Goal: Information Seeking & Learning: Learn about a topic

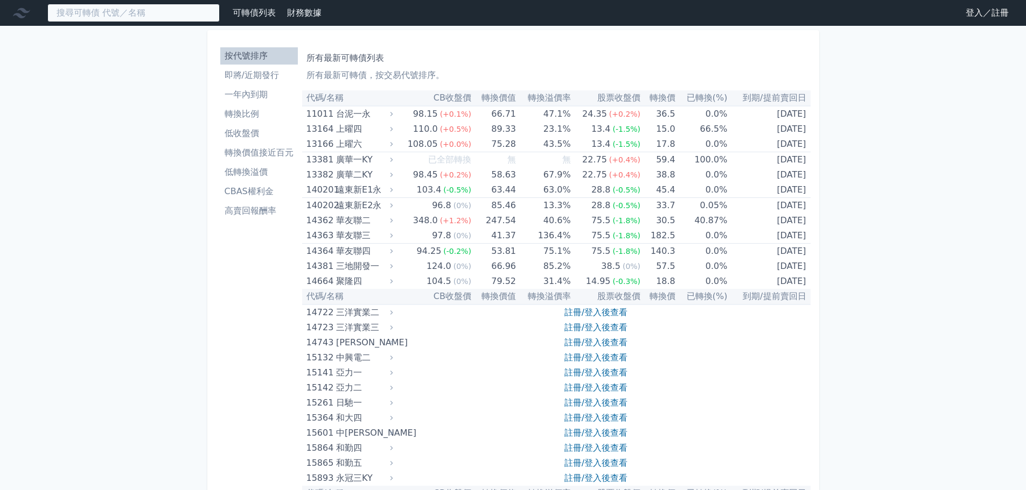
click at [158, 14] on input at bounding box center [133, 13] width 172 height 18
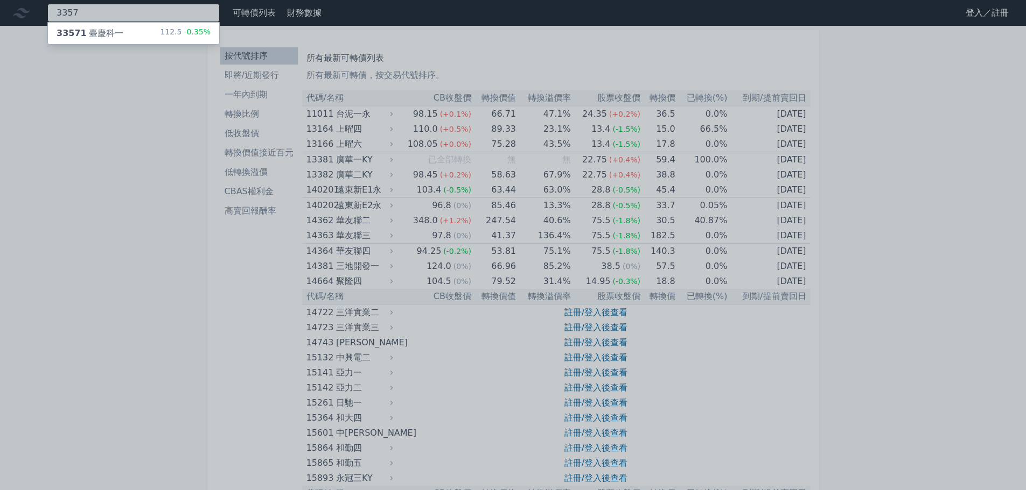
type input "3357"
click at [135, 37] on div "33571 臺慶科一 112.5 -0.35%" at bounding box center [133, 34] width 171 height 22
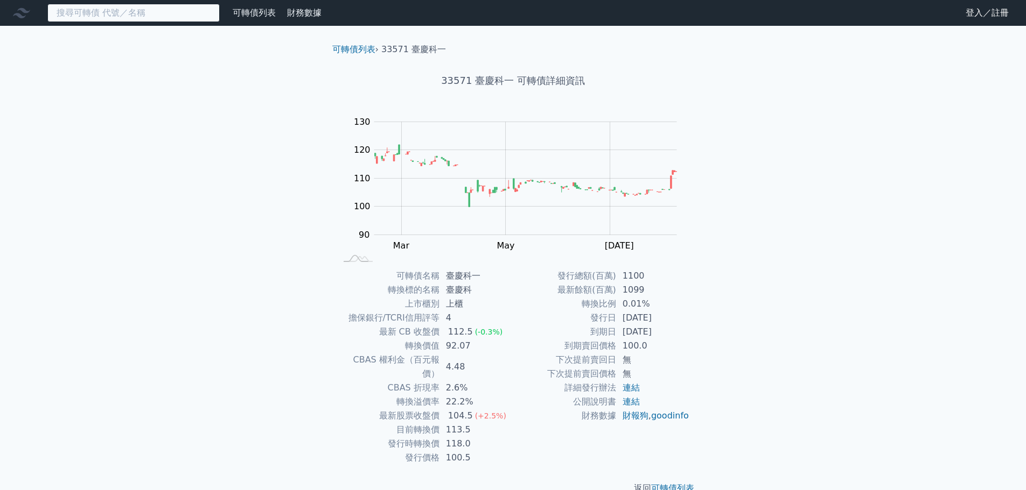
click at [135, 13] on input at bounding box center [133, 13] width 172 height 18
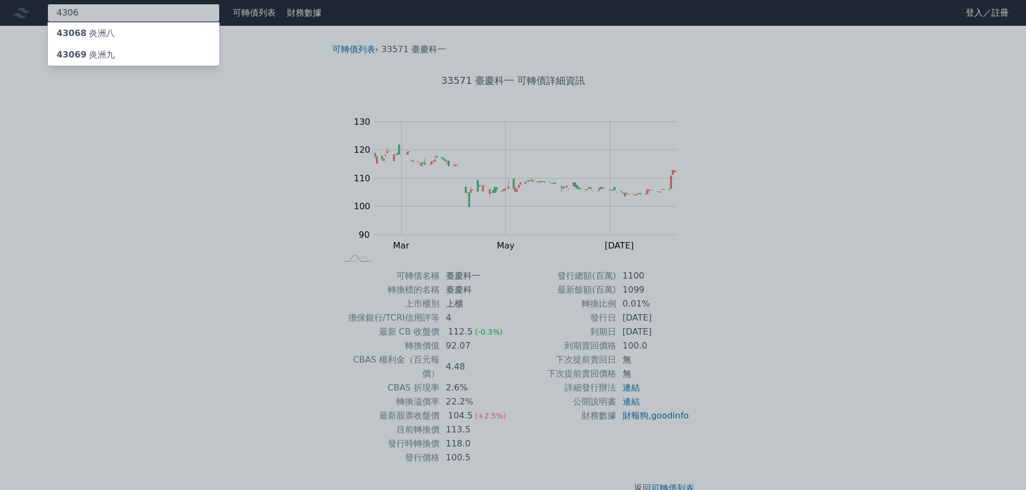
type input "4306"
click at [109, 59] on div "43069 炎洲九" at bounding box center [86, 54] width 58 height 13
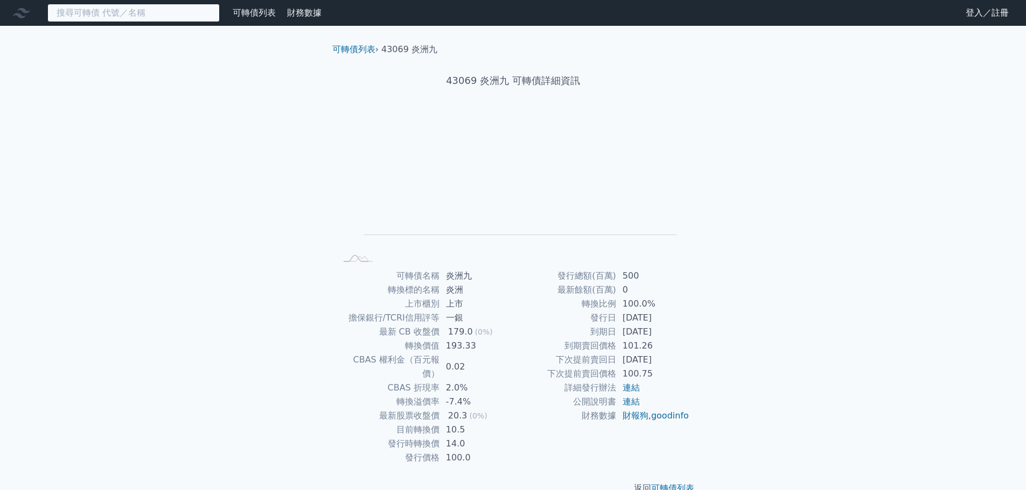
click at [162, 12] on input at bounding box center [133, 13] width 172 height 18
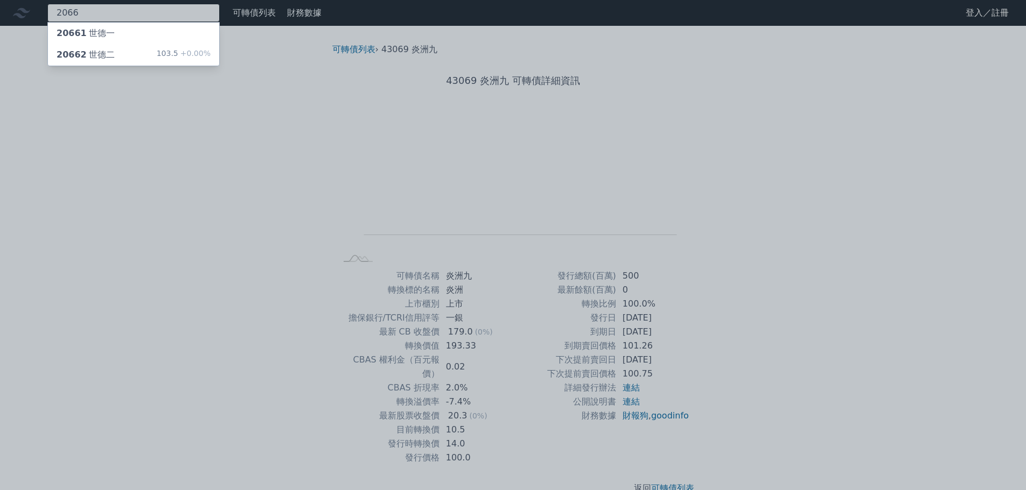
type input "2066"
click at [124, 53] on div "20662 世德二 103.5 +0.00%" at bounding box center [133, 55] width 171 height 22
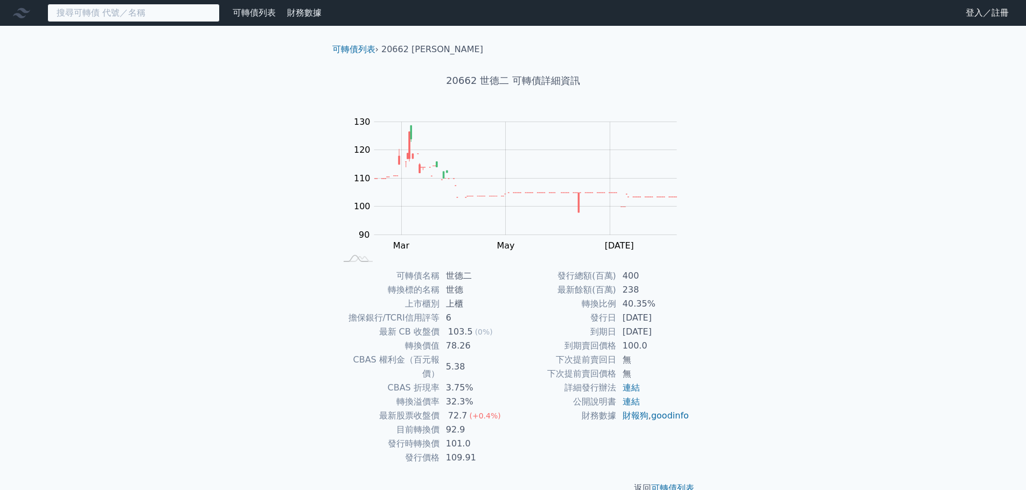
click at [162, 14] on input at bounding box center [133, 13] width 172 height 18
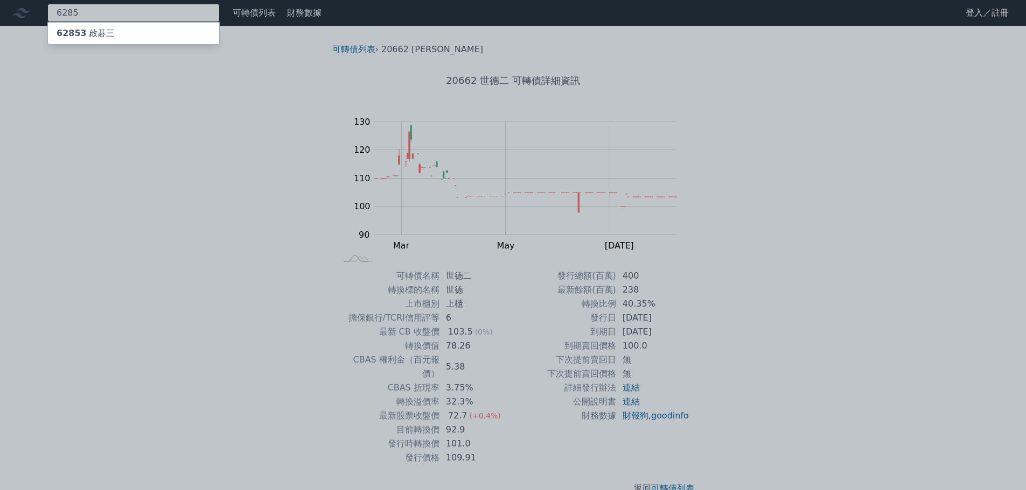
type input "6285"
click at [123, 35] on div "62853 啟碁三" at bounding box center [133, 34] width 171 height 22
